Goal: Check status: Check status

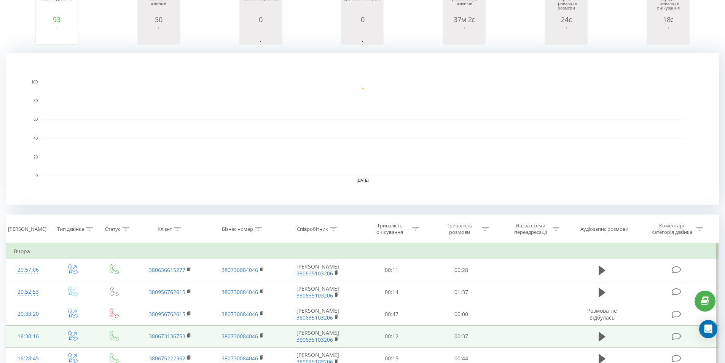
scroll to position [179, 0]
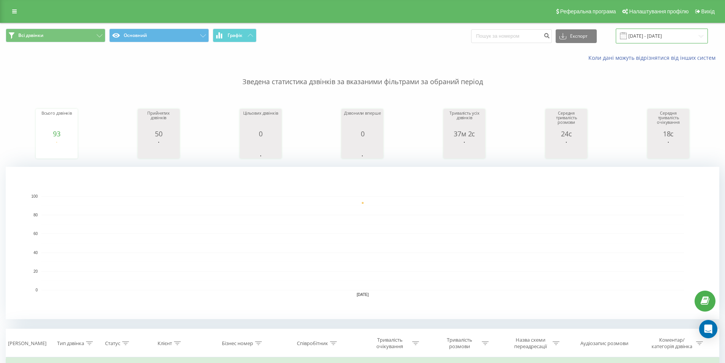
click at [653, 34] on input "18.09.2025 - 18.09.2025" at bounding box center [662, 36] width 92 height 15
click at [653, 36] on input "[DATE] - [DATE]" at bounding box center [662, 36] width 92 height 15
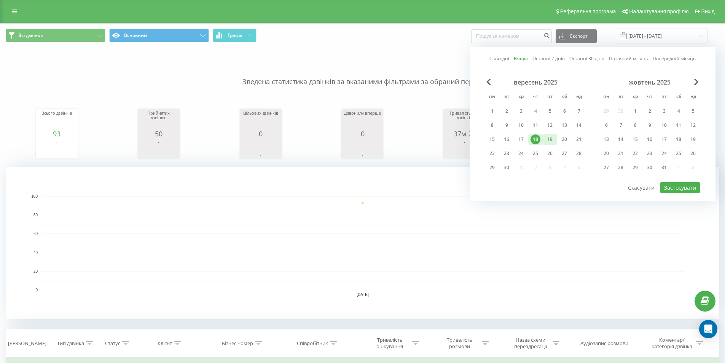
click at [546, 139] on div "19" at bounding box center [550, 139] width 10 height 10
click at [689, 189] on button "Застосувати" at bounding box center [680, 187] width 40 height 11
type input "19.09.2025 - 19.09.2025"
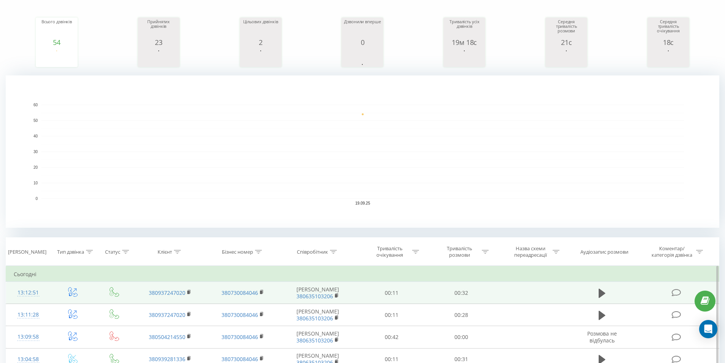
scroll to position [114, 0]
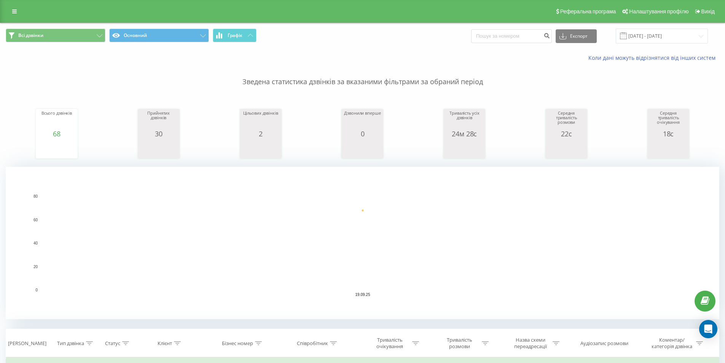
scroll to position [152, 0]
